Goal: Check status: Check status

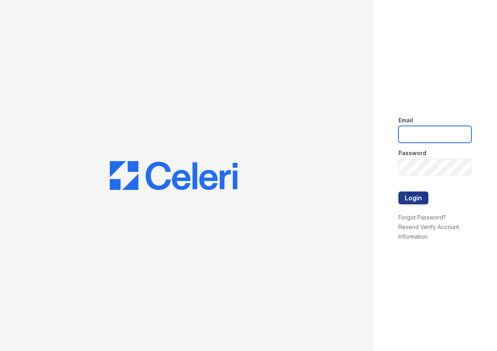
type input "[DOMAIN_NAME][EMAIL_ADDRESS][DOMAIN_NAME]"
click at [490, 92] on div "Email [DOMAIN_NAME][EMAIL_ADDRESS][DOMAIN_NAME] Password Login Forgot Password?…" at bounding box center [435, 175] width 124 height 351
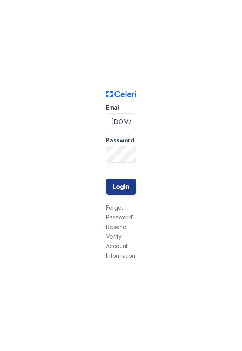
click at [242, 108] on div "Email [DOMAIN_NAME][EMAIL_ADDRESS][DOMAIN_NAME] Password Login Forgot Password?…" at bounding box center [121, 175] width 242 height 351
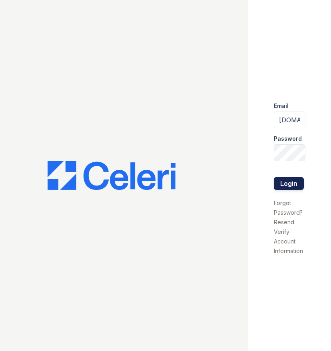
click at [290, 183] on button "Login" at bounding box center [289, 183] width 30 height 13
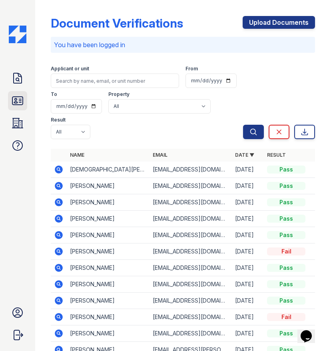
click at [18, 102] on icon at bounding box center [17, 100] width 13 height 13
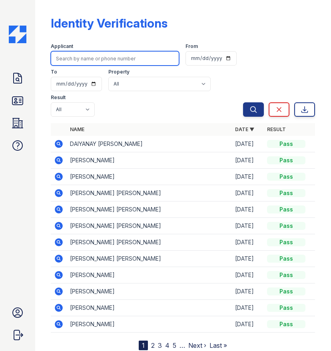
drag, startPoint x: 117, startPoint y: 62, endPoint x: 122, endPoint y: 60, distance: 4.7
click at [117, 62] on input "search" at bounding box center [115, 58] width 128 height 14
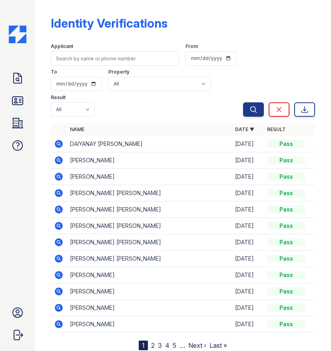
click at [60, 179] on icon at bounding box center [59, 177] width 8 height 8
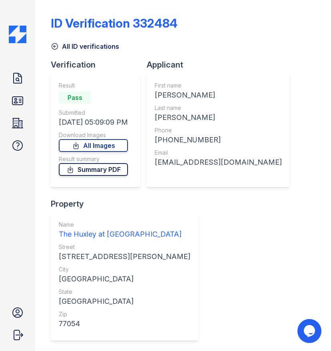
click at [123, 166] on link "Summary PDF" at bounding box center [93, 169] width 69 height 13
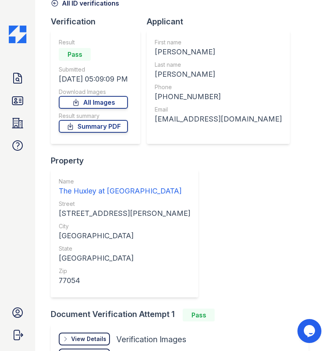
scroll to position [120, 0]
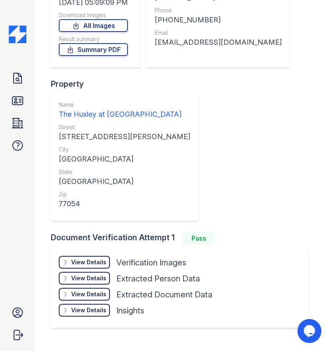
click at [88, 256] on div "View Details Details" at bounding box center [84, 262] width 51 height 13
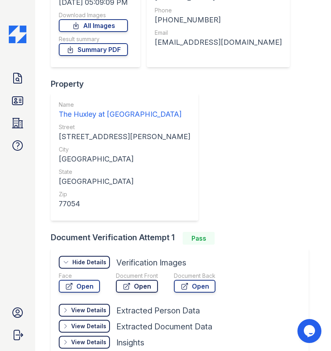
click at [134, 285] on link "Open" at bounding box center [137, 286] width 42 height 13
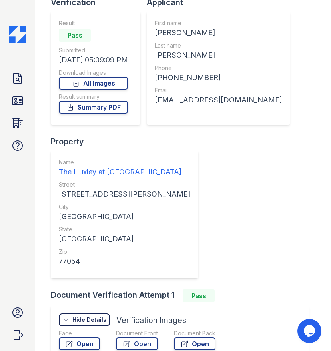
scroll to position [0, 0]
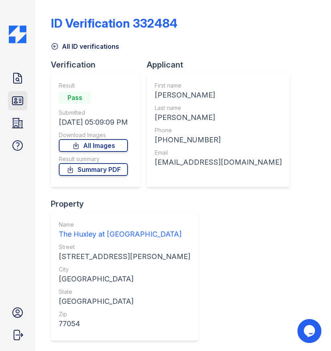
click at [16, 99] on icon at bounding box center [17, 101] width 10 height 8
click at [17, 75] on icon at bounding box center [17, 78] width 13 height 13
